Goal: Task Accomplishment & Management: Complete application form

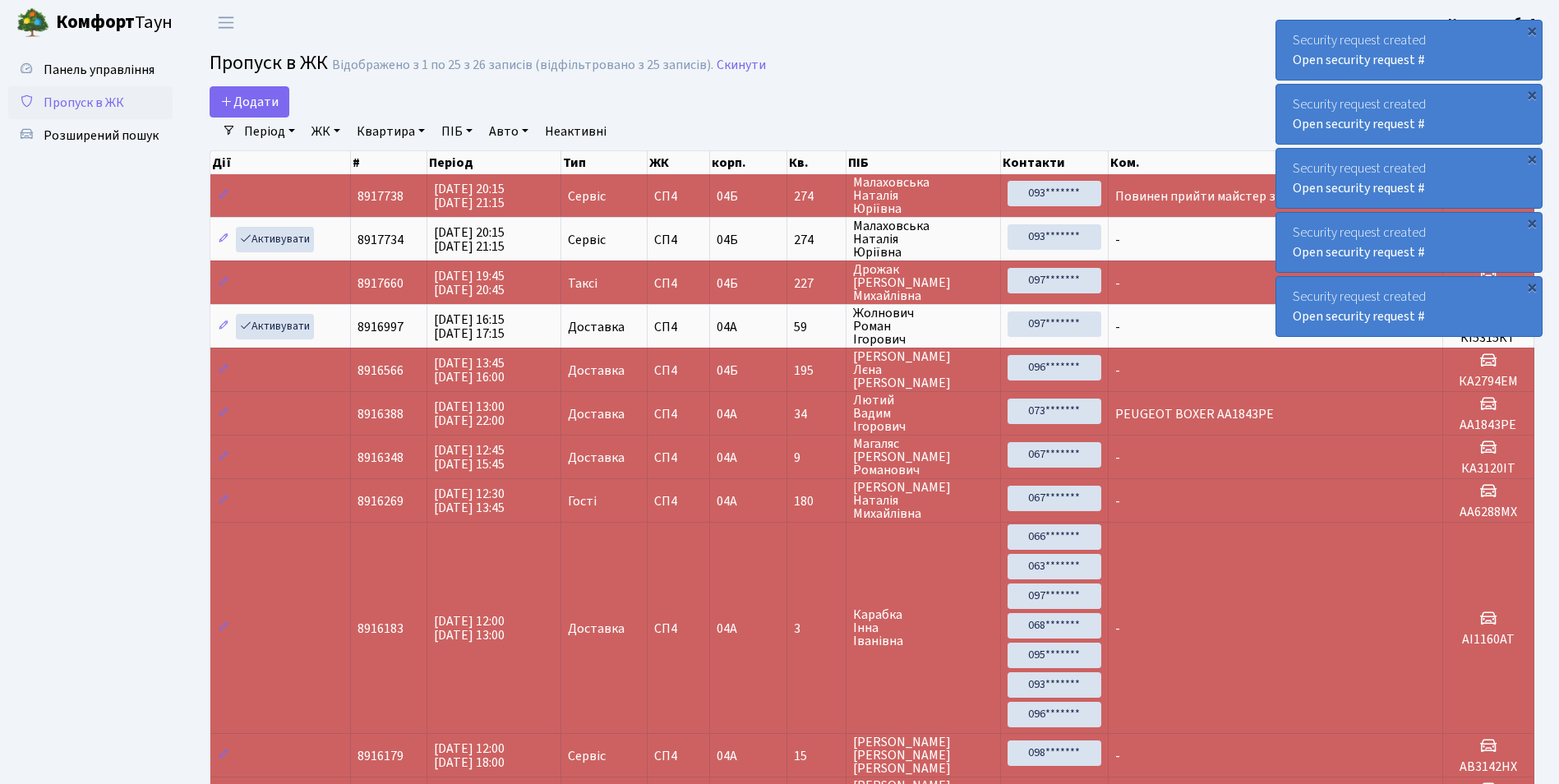
select select "25"
drag, startPoint x: 0, startPoint y: 0, endPoint x: 223, endPoint y: 115, distance: 250.9
click at [223, 115] on link "Додати" at bounding box center [249, 102] width 80 height 32
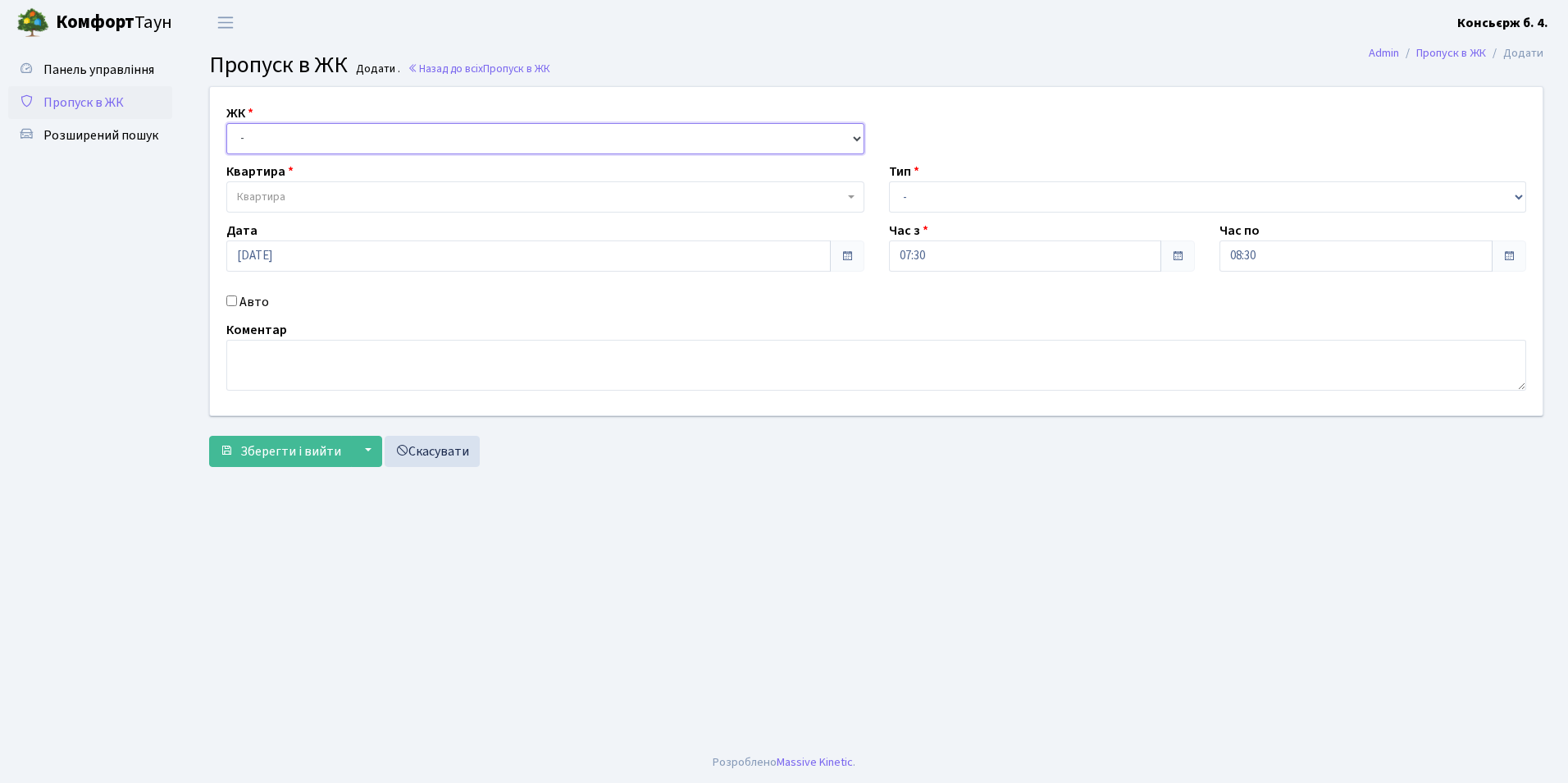
click at [261, 152] on select "- [STREET_ADDRESS]" at bounding box center [545, 139] width 638 height 32
select select "325"
click at [227, 123] on select "- [STREET_ADDRESS]" at bounding box center [545, 139] width 638 height 32
select select
click at [267, 201] on span "Квартира" at bounding box center [261, 196] width 49 height 16
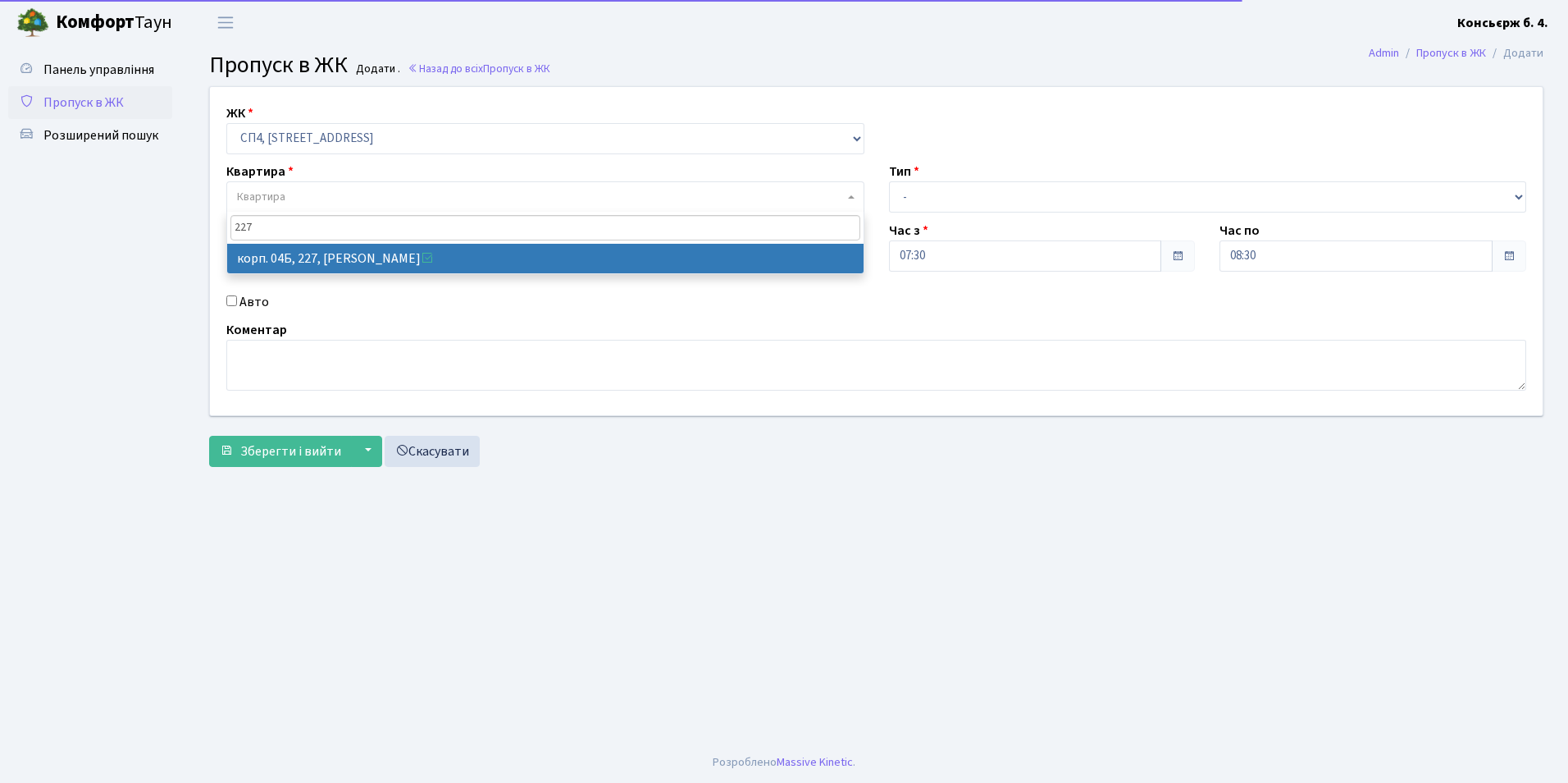
type input "227"
select select "21255"
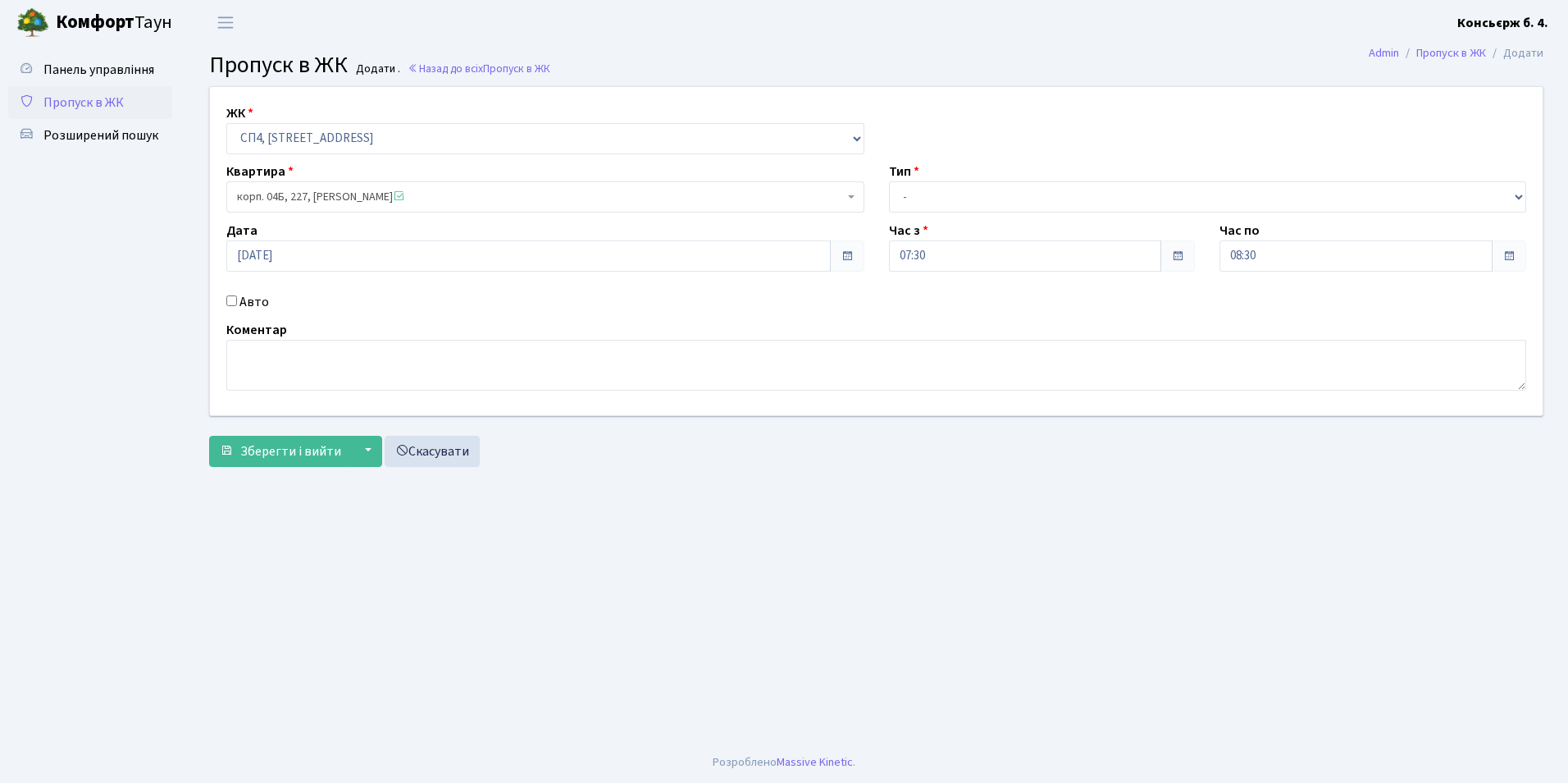
click at [232, 302] on input "Авто" at bounding box center [232, 301] width 11 height 11
checkbox input "true"
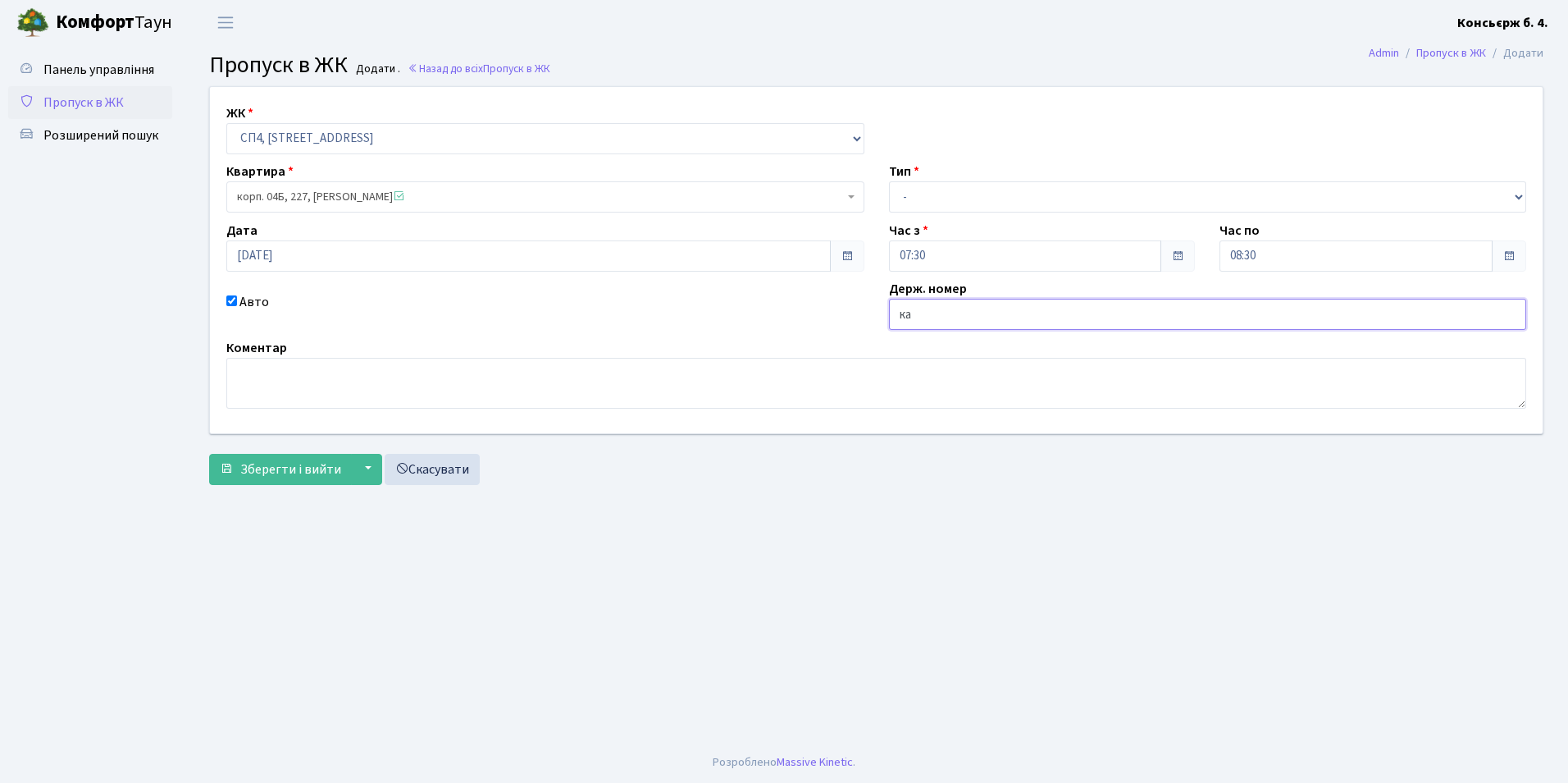
type input "к"
type input "КА3268РК"
click at [1006, 193] on select "- Доставка Таксі Гості Сервіс" at bounding box center [1207, 196] width 638 height 32
select select "2"
click at [889, 181] on select "- Доставка Таксі Гості Сервіс" at bounding box center [1207, 196] width 638 height 32
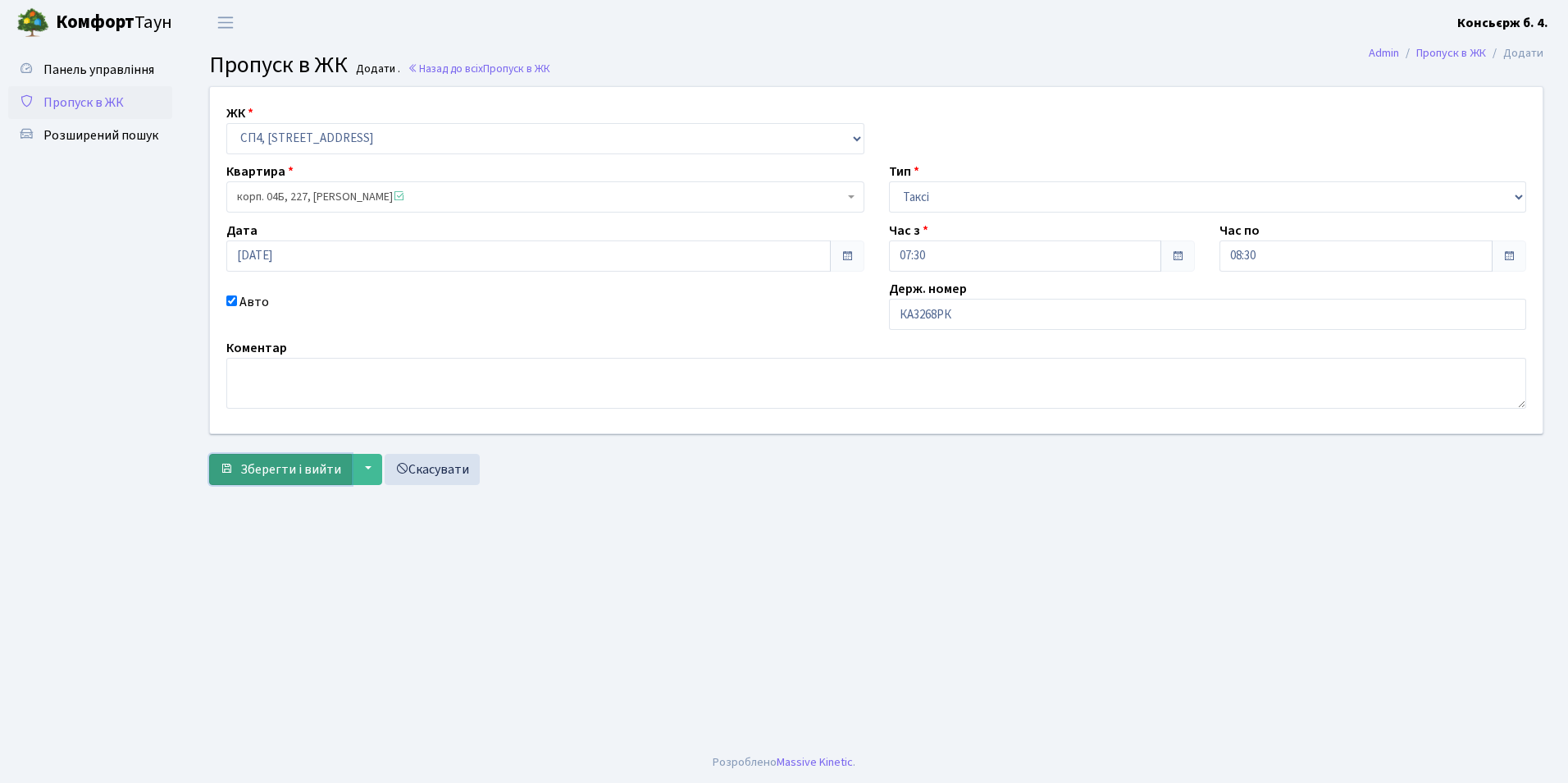
click at [262, 470] on span "Зберегти і вийти" at bounding box center [290, 469] width 100 height 18
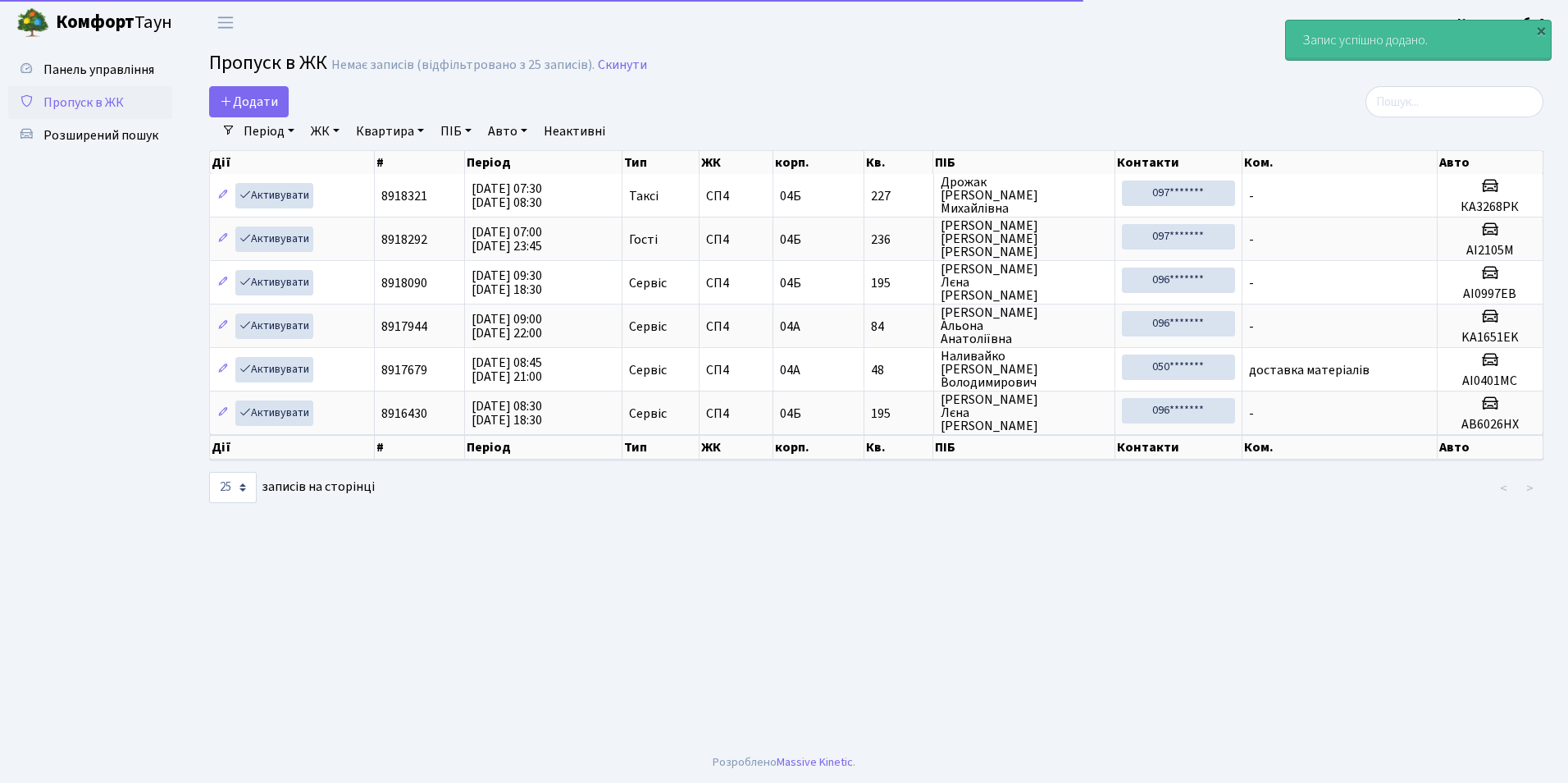
select select "25"
